Goal: Task Accomplishment & Management: Manage account settings

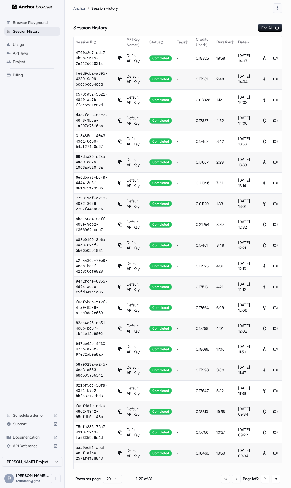
click at [23, 32] on span "Session History" at bounding box center [35, 31] width 45 height 5
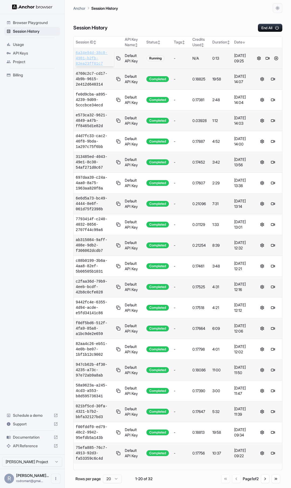
click at [94, 62] on span "6a34e94d-38c8-4981-b2fb-82ea23ff01c7" at bounding box center [95, 58] width 38 height 16
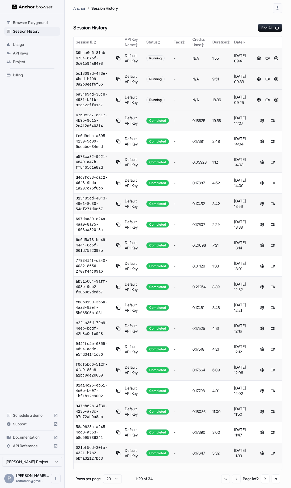
click at [277, 99] on button at bounding box center [276, 100] width 6 height 6
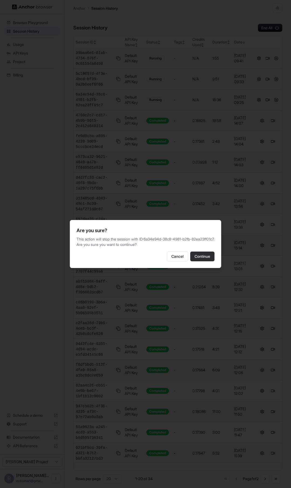
click at [199, 255] on button "Continue" at bounding box center [202, 256] width 24 height 10
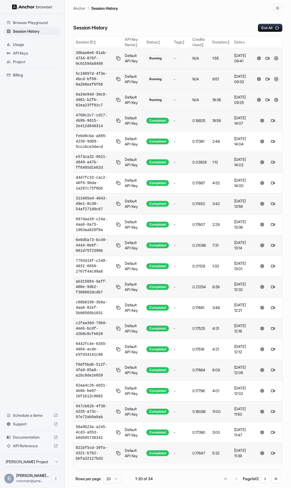
click at [278, 79] on button at bounding box center [276, 79] width 6 height 6
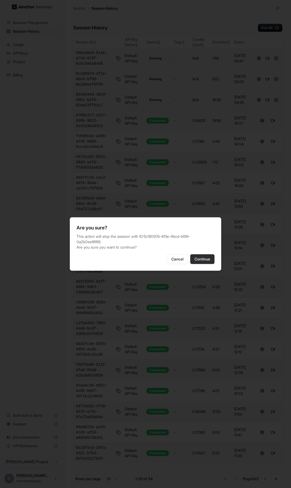
click at [202, 257] on button "Continue" at bounding box center [202, 259] width 24 height 10
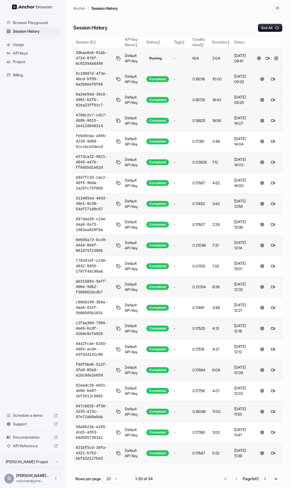
click at [91, 57] on span "39baa6e6-81ab-4734-876f-0c01594a8498" at bounding box center [95, 58] width 38 height 16
click at [277, 57] on button at bounding box center [276, 58] width 6 height 6
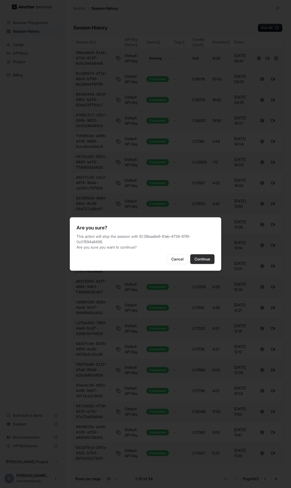
click at [206, 259] on button "Continue" at bounding box center [202, 259] width 24 height 10
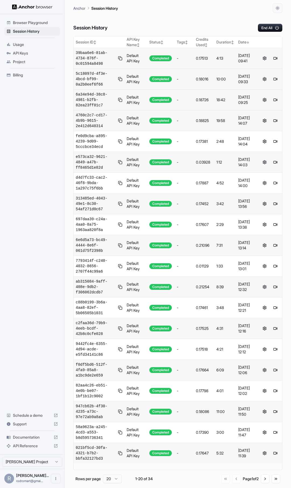
click at [18, 77] on span "Billing" at bounding box center [35, 74] width 45 height 5
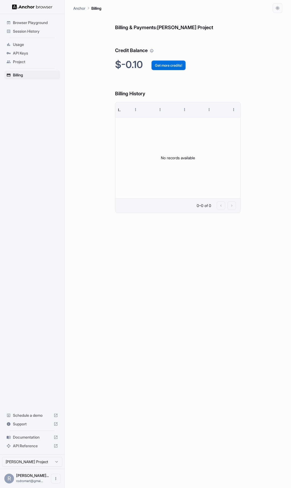
click at [165, 66] on button "Get more credits!" at bounding box center [169, 65] width 34 height 10
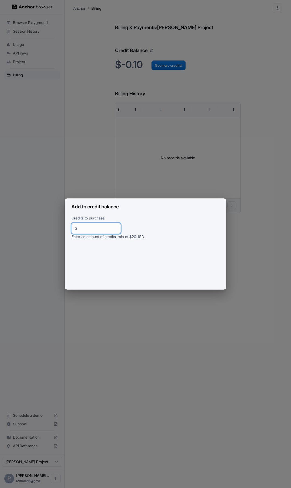
click at [85, 229] on input "**" at bounding box center [99, 228] width 38 height 5
click at [83, 227] on input "***" at bounding box center [99, 228] width 38 height 5
type input "**"
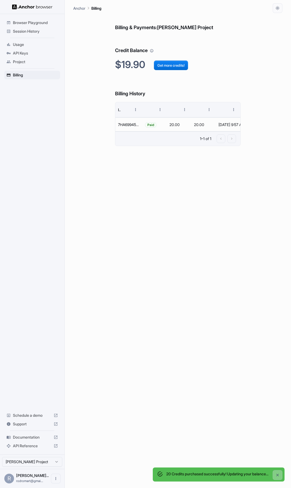
click at [144, 268] on div "Billing & Payments: Rodrigo MArtínez Project Credit Balance $19.90 Get more cre…" at bounding box center [178, 250] width 126 height 475
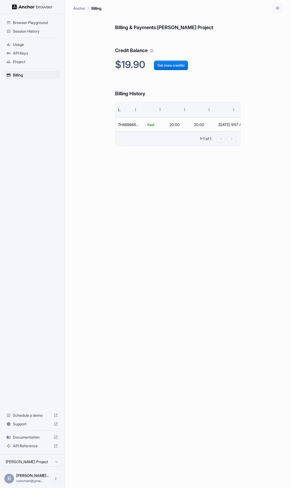
click at [226, 81] on h6 "Billing History" at bounding box center [178, 88] width 126 height 19
click at [25, 53] on span "API Keys" at bounding box center [35, 52] width 45 height 5
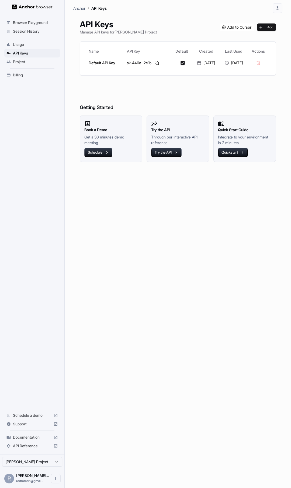
click at [26, 31] on span "Session History" at bounding box center [35, 31] width 45 height 5
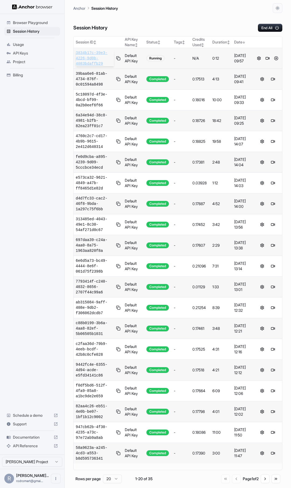
click at [83, 59] on span "3834b17c-39e3-4226-9d0b-4083bdaffb29" at bounding box center [95, 58] width 38 height 16
click at [209, 21] on div "Session History End All" at bounding box center [177, 22] width 209 height 19
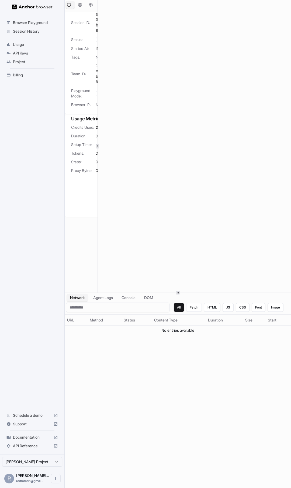
click at [96, 143] on div "Session Overview Browser Setup Session Configuration Session ID: 6a34e94d-38c8-…" at bounding box center [178, 146] width 227 height 292
click at [129, 296] on button "Console" at bounding box center [128, 298] width 21 height 8
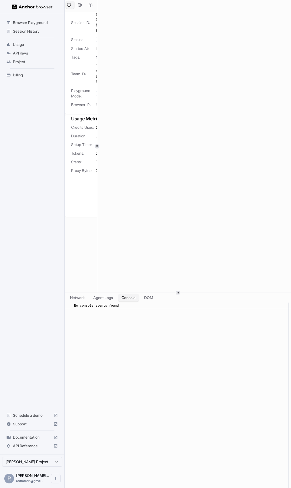
click at [30, 437] on span "Documentation" at bounding box center [32, 436] width 39 height 5
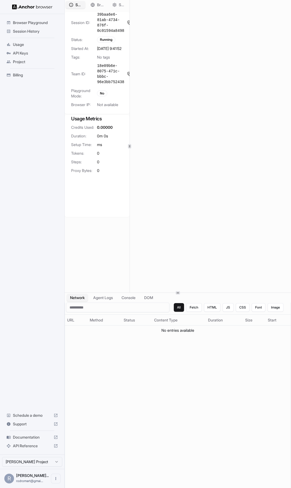
click at [130, 144] on div at bounding box center [129, 146] width 3 height 4
click at [110, 147] on icon at bounding box center [110, 146] width 3 height 3
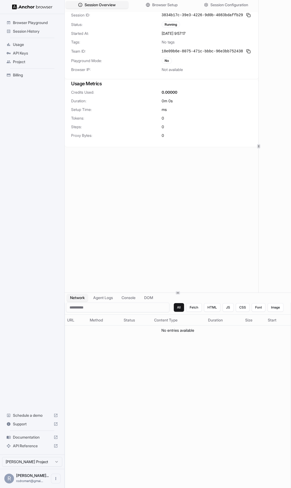
click at [259, 76] on div "Session Overview Browser Setup Session Configuration Session ID: 3834b17c-39e3-…" at bounding box center [178, 146] width 227 height 292
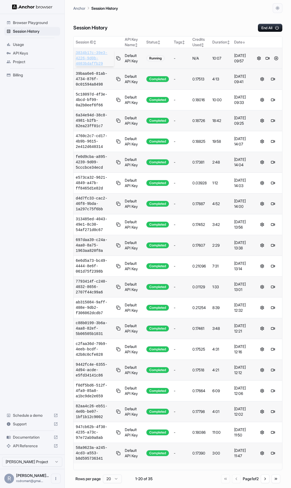
click at [95, 59] on span "3834b17c-39e3-4226-9d0b-4083bdaffb29" at bounding box center [95, 58] width 38 height 16
click at [276, 78] on button at bounding box center [276, 79] width 6 height 6
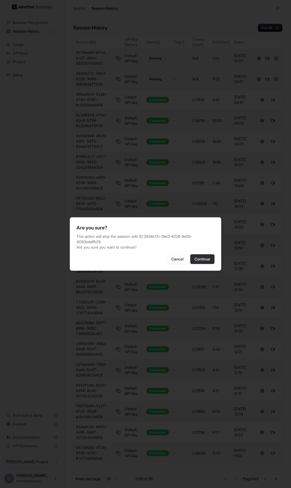
click at [198, 257] on button "Continue" at bounding box center [202, 259] width 24 height 10
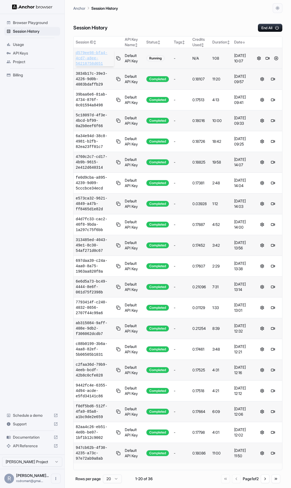
click at [84, 55] on span "d579ee98-bfa4-4cd7-a8ee-56218758d651" at bounding box center [95, 58] width 38 height 16
click at [277, 78] on button at bounding box center [276, 79] width 6 height 6
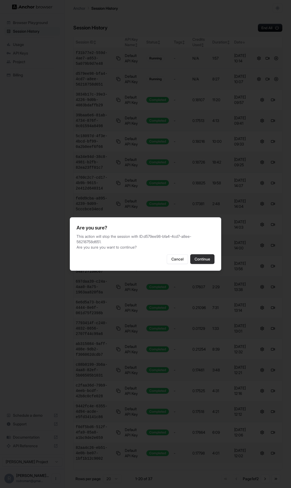
click at [208, 259] on button "Continue" at bounding box center [202, 259] width 24 height 10
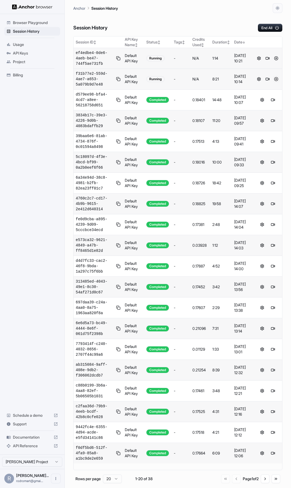
click at [276, 79] on button at bounding box center [276, 79] width 6 height 6
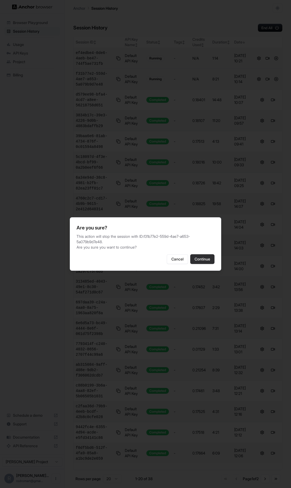
click at [207, 258] on button "Continue" at bounding box center [202, 259] width 24 height 10
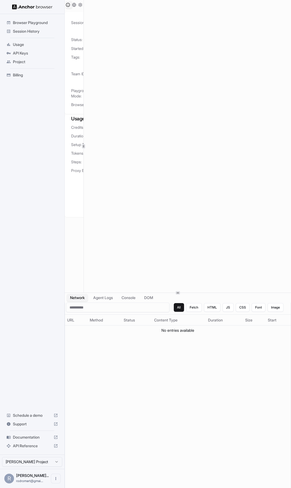
click at [84, 144] on div at bounding box center [83, 146] width 3 height 4
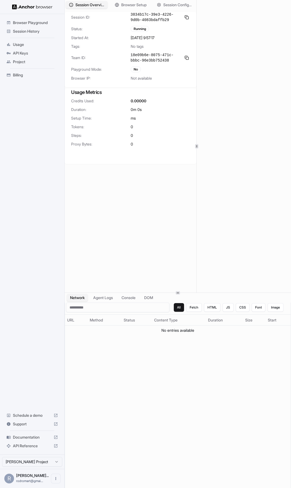
click at [197, 142] on div at bounding box center [197, 146] width 0 height 292
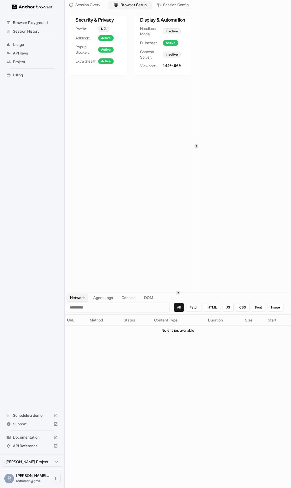
click at [138, 4] on span "Browser Setup" at bounding box center [134, 5] width 26 height 6
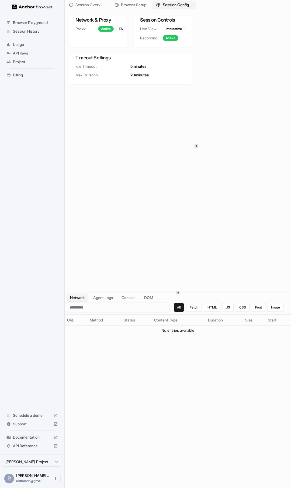
click at [170, 6] on span "Session Configuration" at bounding box center [178, 5] width 30 height 6
click at [168, 39] on div "Active" at bounding box center [171, 38] width 16 height 6
click at [215, 308] on button "HTML" at bounding box center [212, 307] width 16 height 9
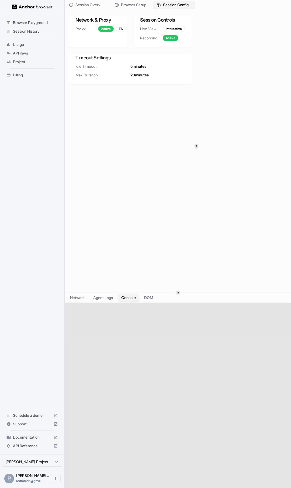
click at [134, 297] on button "Console" at bounding box center [128, 298] width 21 height 8
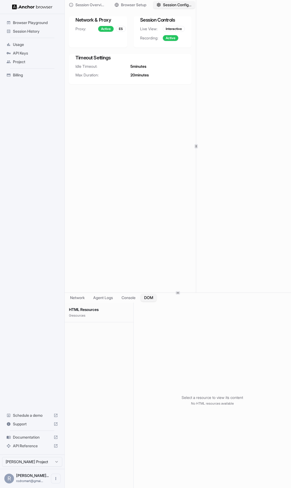
click at [150, 297] on button "DOM" at bounding box center [149, 298] width 16 height 8
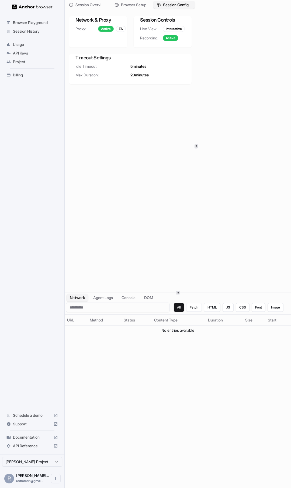
click at [86, 296] on button "Network" at bounding box center [78, 298] width 22 height 8
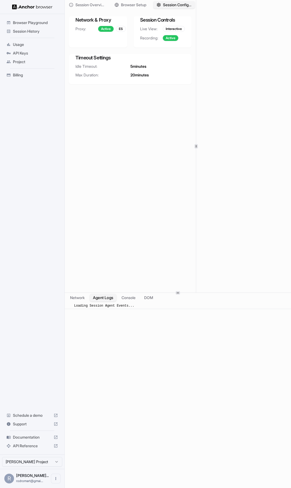
click at [111, 298] on button "Agent Logs" at bounding box center [103, 298] width 27 height 8
